Goal: Information Seeking & Learning: Understand process/instructions

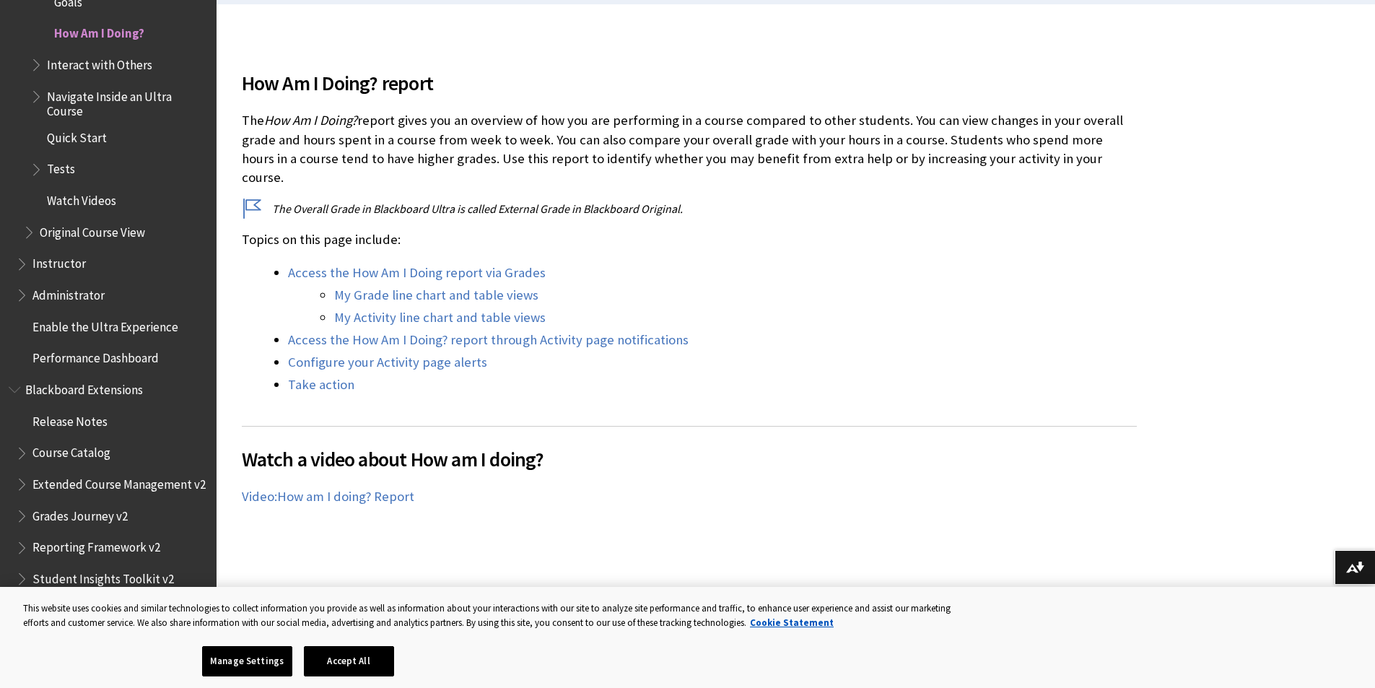
scroll to position [445, 0]
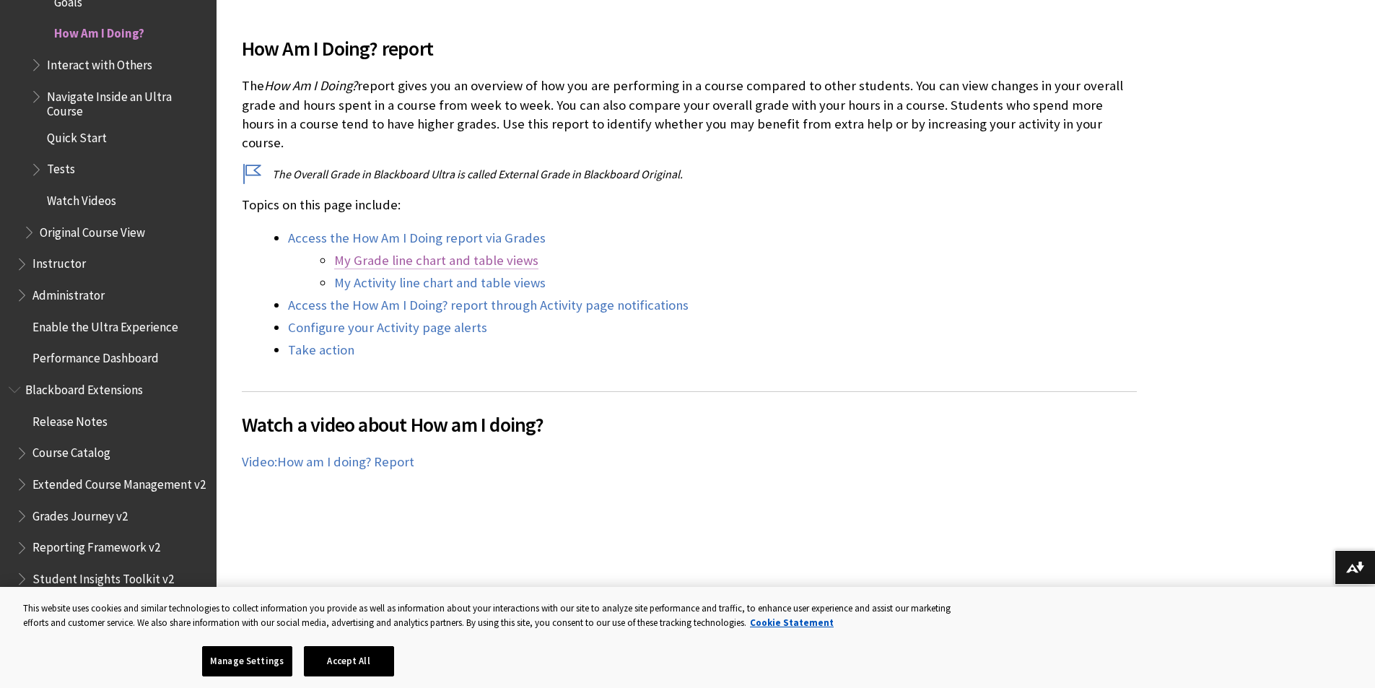
click at [483, 252] on link "My Grade line chart and table views" at bounding box center [436, 260] width 204 height 17
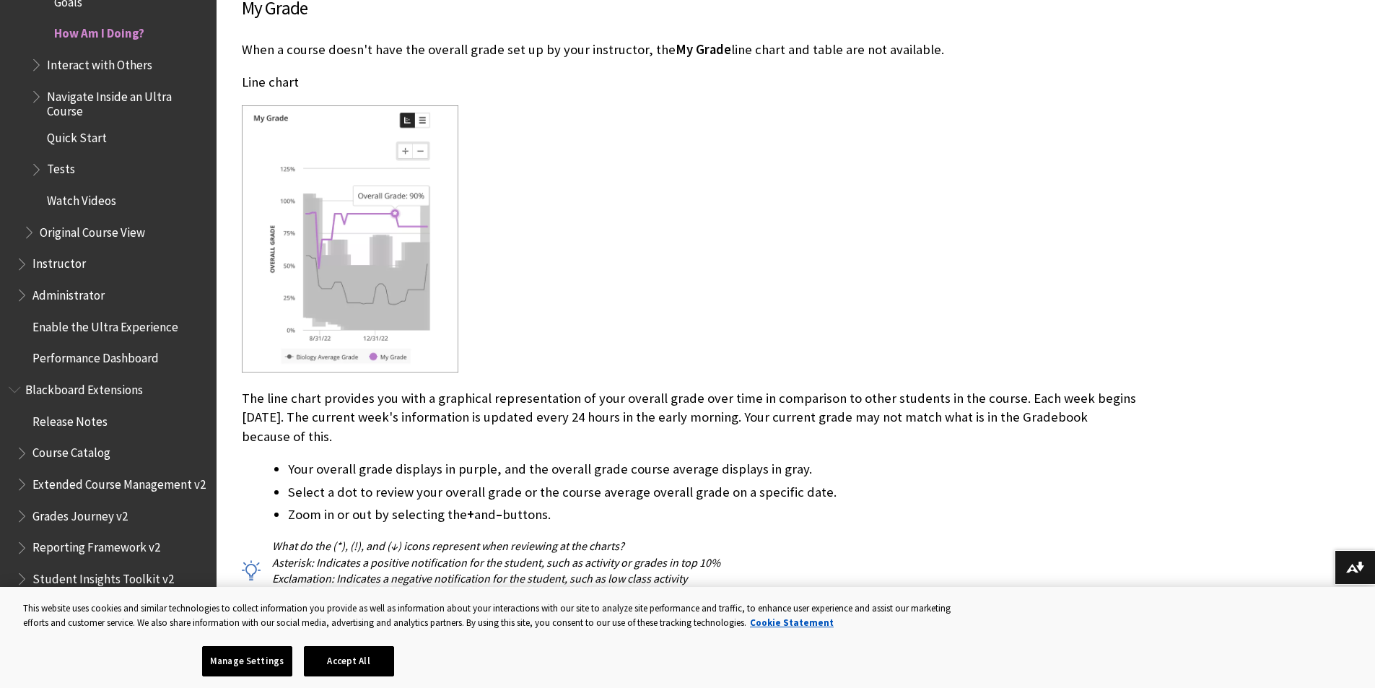
scroll to position [2173, 0]
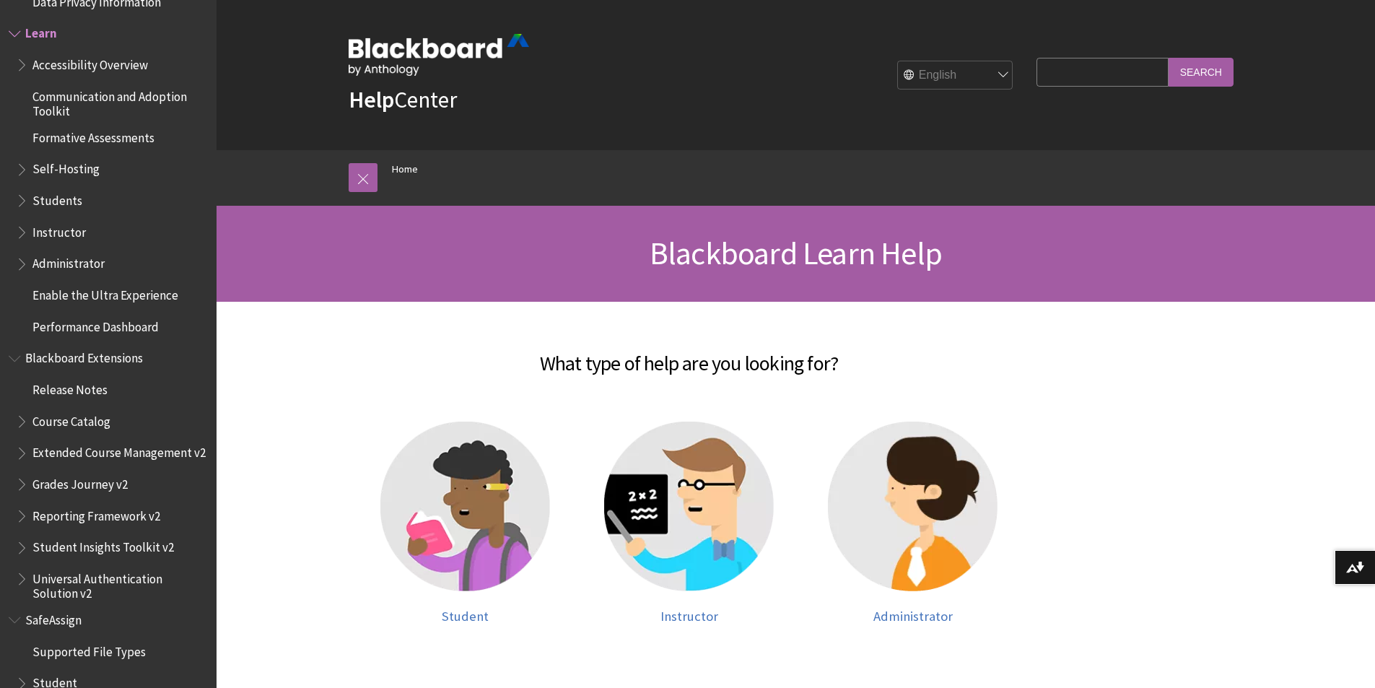
click at [141, 312] on ul "Accessibility Overview Communication and Adoption Toolkit Formative Assessments…" at bounding box center [108, 196] width 199 height 286
click at [460, 494] on img at bounding box center [465, 506] width 170 height 170
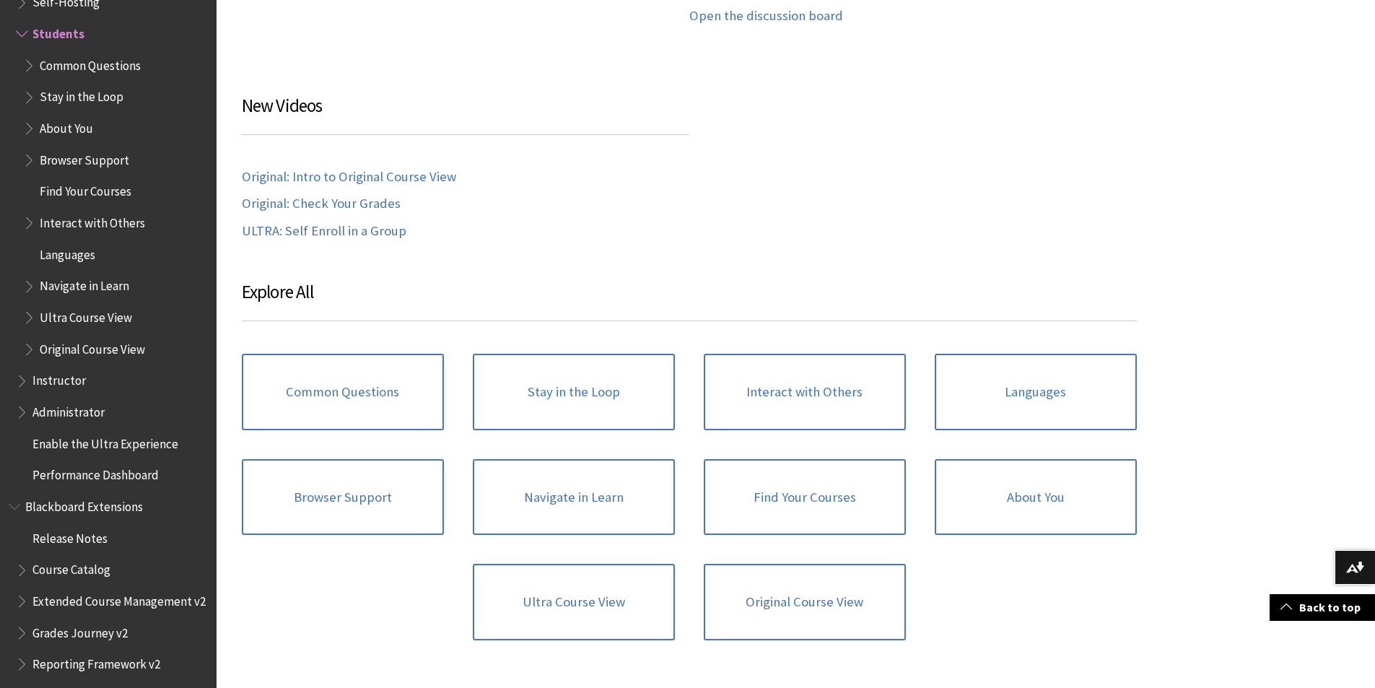
scroll to position [1359, 0]
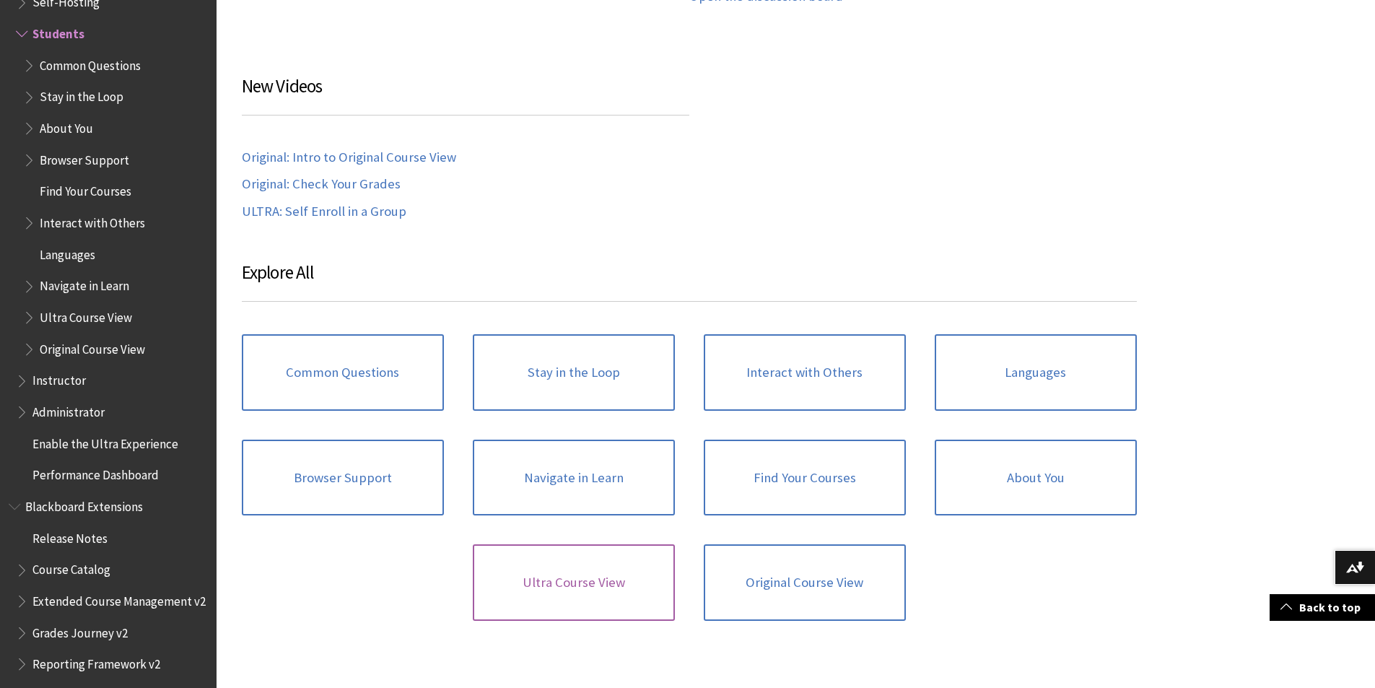
click at [532, 572] on link "Ultra Course View" at bounding box center [574, 582] width 202 height 76
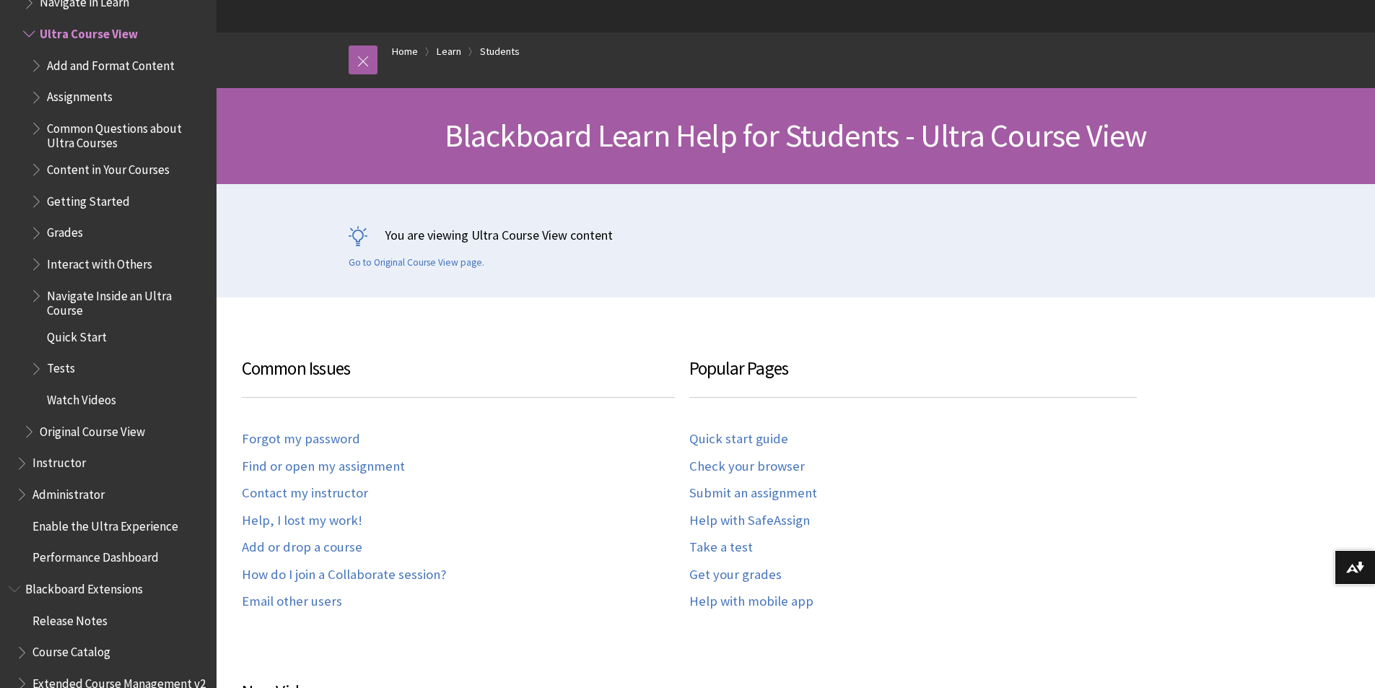
scroll to position [121, 0]
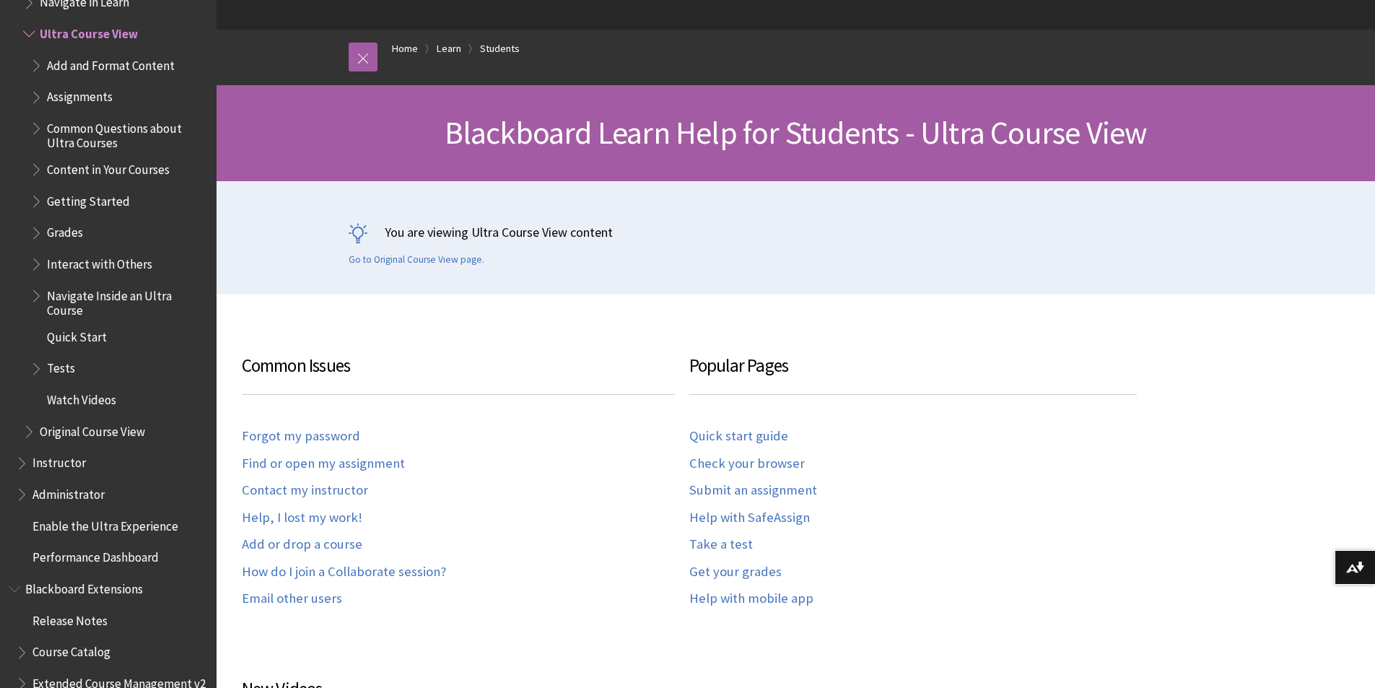
click at [127, 517] on span "Enable the Ultra Experience" at bounding box center [105, 523] width 146 height 19
